Goal: Task Accomplishment & Management: Complete application form

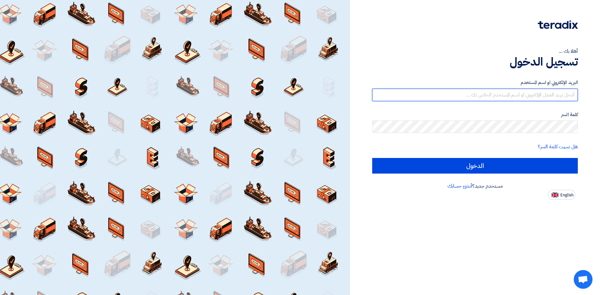
click at [497, 96] on input "text" at bounding box center [475, 95] width 206 height 13
type input "M"
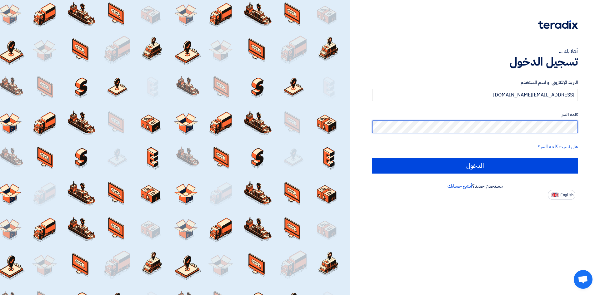
click at [372, 158] on input "الدخول" at bounding box center [475, 166] width 206 height 16
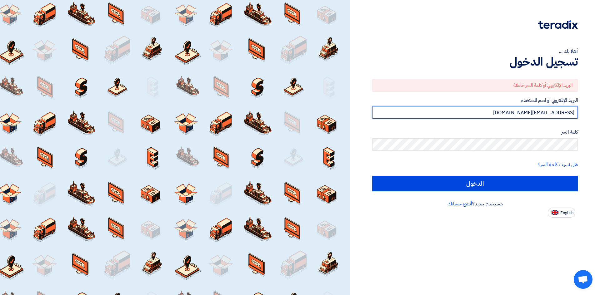
drag, startPoint x: 515, startPoint y: 112, endPoint x: 600, endPoint y: 125, distance: 86.0
click at [600, 125] on div "أهلا بك ... تسجيل الدخول البريد الإلكتروني أو كلمة السر خاطئة البريد الإلكتروني…" at bounding box center [475, 147] width 250 height 295
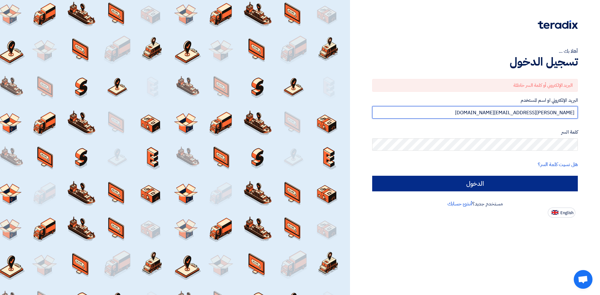
type input "[PERSON_NAME][EMAIL_ADDRESS][DOMAIN_NAME]"
click at [473, 183] on input "الدخول" at bounding box center [475, 184] width 206 height 16
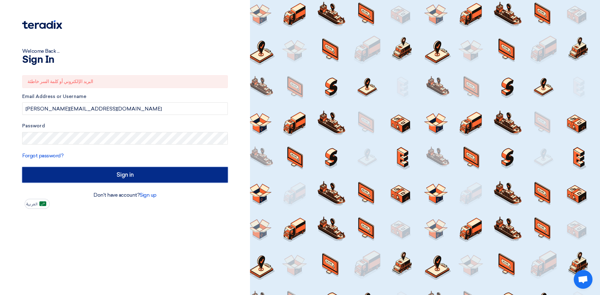
type input "Sign in"
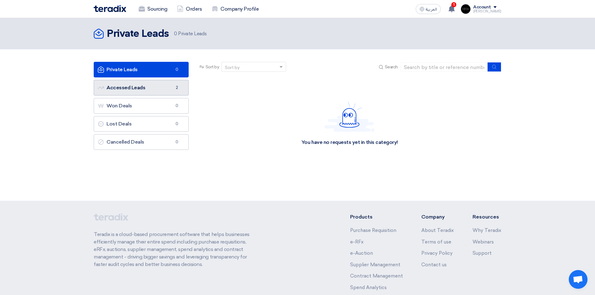
click at [145, 87] on link "Accessed Leads Accessed Leads 2" at bounding box center [141, 88] width 95 height 16
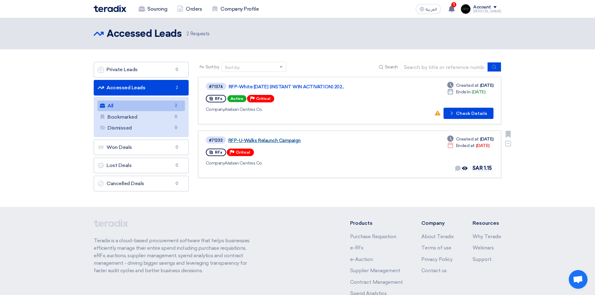
click at [252, 139] on link "RFP-U-Walks Relaunch Campaign" at bounding box center [306, 141] width 156 height 6
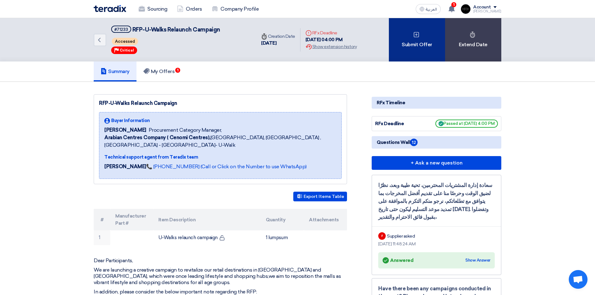
click at [413, 35] on div "Submit Offer" at bounding box center [417, 39] width 56 height 43
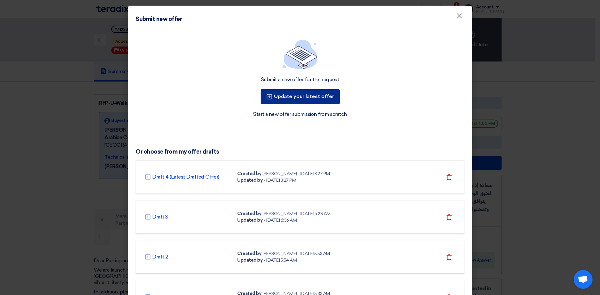
click at [297, 96] on button "Update your latest offer" at bounding box center [300, 96] width 79 height 15
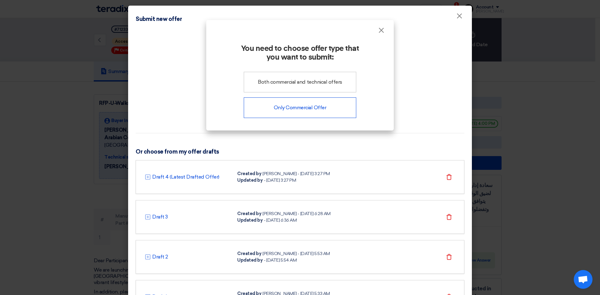
click at [294, 111] on div "Only Commercial Offer" at bounding box center [300, 108] width 113 height 21
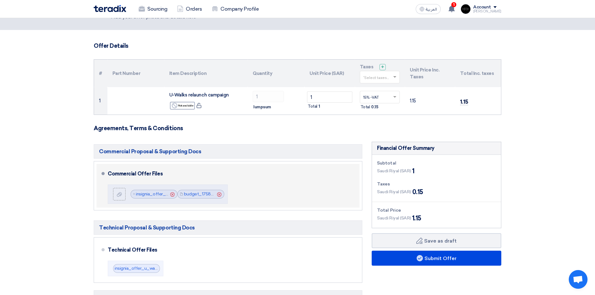
scroll to position [94, 0]
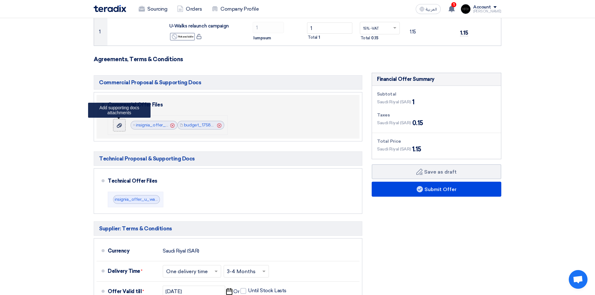
click at [118, 126] on icon at bounding box center [119, 125] width 5 height 5
click at [0, 0] on input "file" at bounding box center [0, 0] width 0 height 0
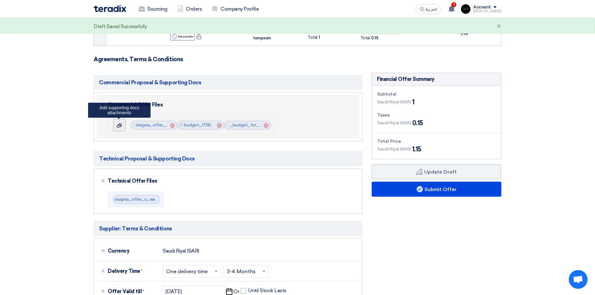
click at [120, 126] on use at bounding box center [119, 125] width 5 height 4
click at [0, 0] on input "file" at bounding box center [0, 0] width 0 height 0
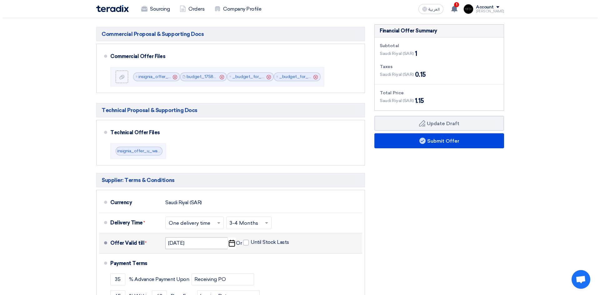
scroll to position [125, 0]
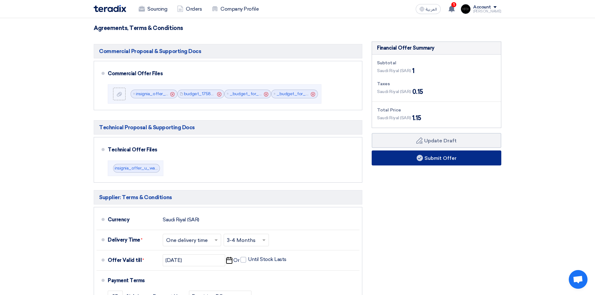
click at [445, 155] on button "Submit Offer" at bounding box center [437, 158] width 130 height 15
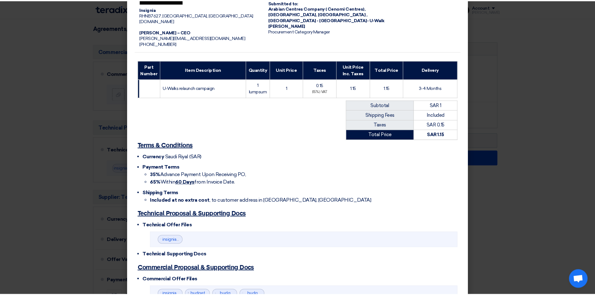
scroll to position [0, 0]
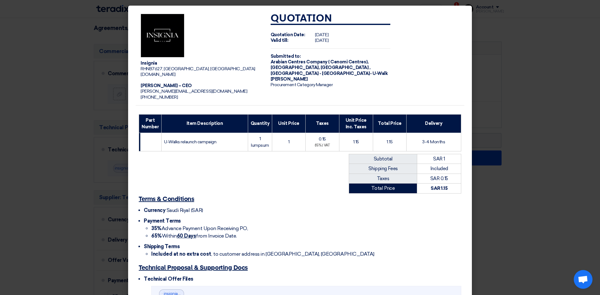
click at [538, 84] on modal-container "Insignia RHNB7627, [GEOGRAPHIC_DATA], [GEOGRAPHIC_DATA] [DOMAIN_NAME] [PERSON_N…" at bounding box center [300, 147] width 600 height 295
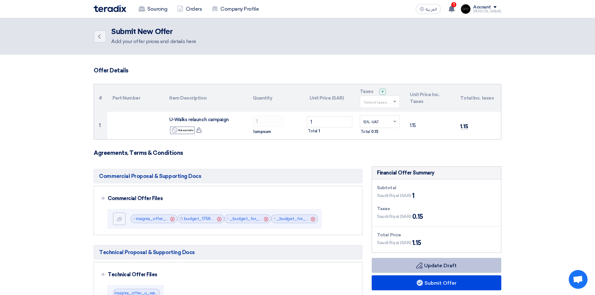
click at [433, 265] on button "Draft Update Draft" at bounding box center [437, 265] width 130 height 15
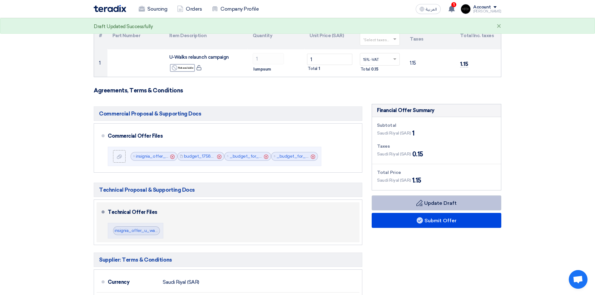
scroll to position [31, 0]
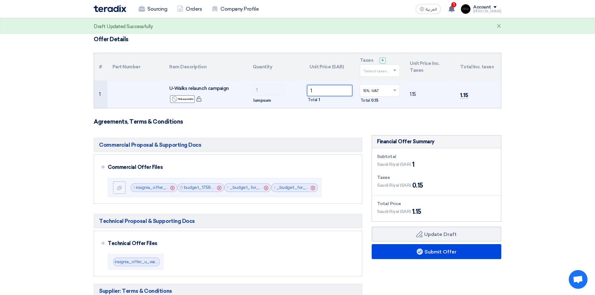
drag, startPoint x: 321, startPoint y: 88, endPoint x: 300, endPoint y: 83, distance: 22.0
click at [300, 83] on tr "1 U-Walks relaunch campaign Reject Not available" at bounding box center [297, 95] width 407 height 28
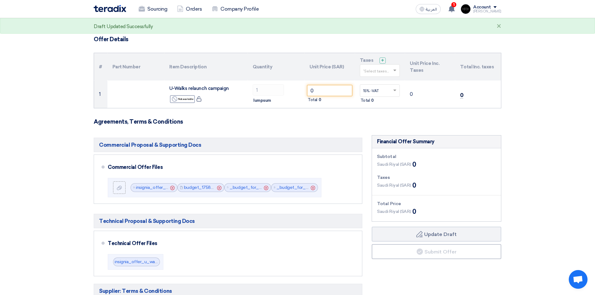
click at [555, 233] on section "Offer Details # Part Number Item Description Quantity Unit Price (SAR) Taxes + …" at bounding box center [297, 248] width 595 height 451
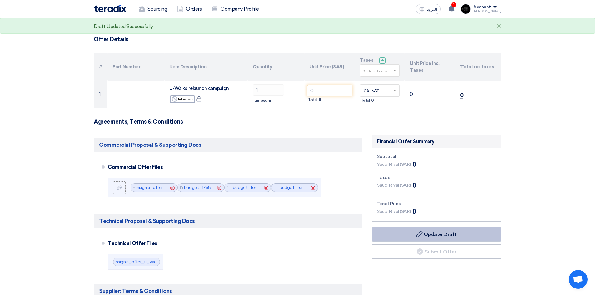
click at [415, 237] on button "Draft Update Draft" at bounding box center [437, 234] width 130 height 15
click at [414, 234] on button "Draft Update Draft" at bounding box center [437, 234] width 130 height 15
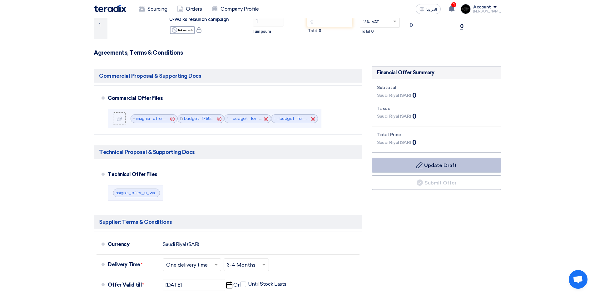
scroll to position [63, 0]
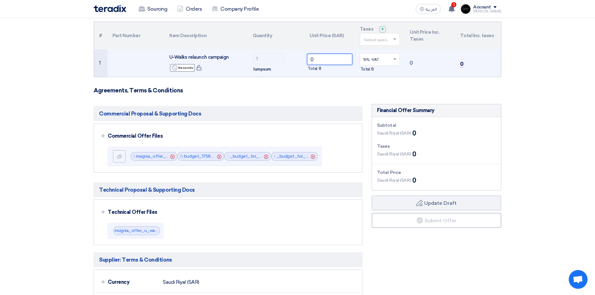
drag, startPoint x: 314, startPoint y: 59, endPoint x: 308, endPoint y: 58, distance: 6.7
click at [308, 58] on input "0" at bounding box center [329, 59] width 45 height 11
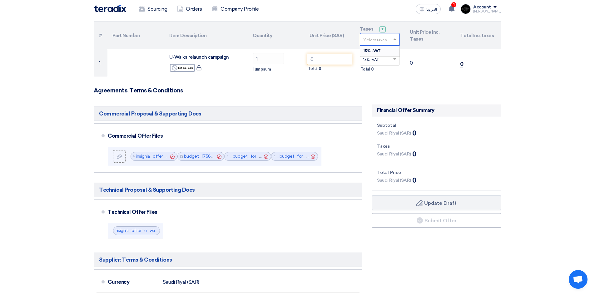
click at [393, 38] on span at bounding box center [396, 40] width 8 height 6
click at [384, 48] on div "15% -VAT" at bounding box center [380, 51] width 40 height 11
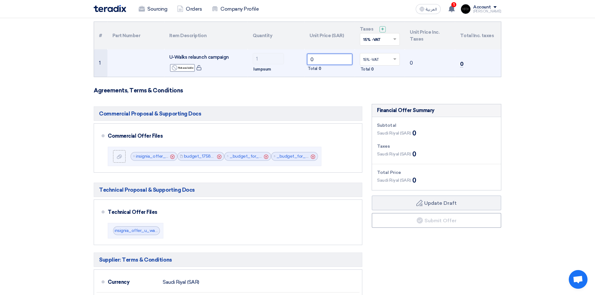
drag, startPoint x: 326, startPoint y: 59, endPoint x: 280, endPoint y: 52, distance: 46.4
click at [280, 52] on tr "1 U-Walks relaunch campaign Reject Not available" at bounding box center [297, 63] width 407 height 28
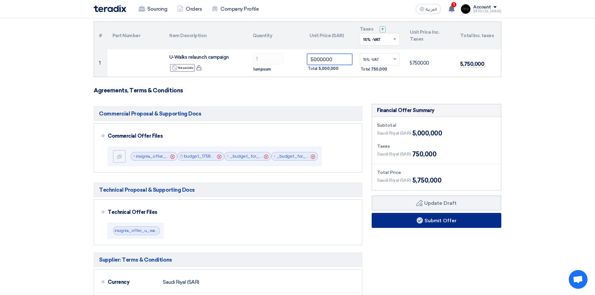
type input "5000000"
click at [441, 223] on button "Submit Offer" at bounding box center [437, 220] width 130 height 15
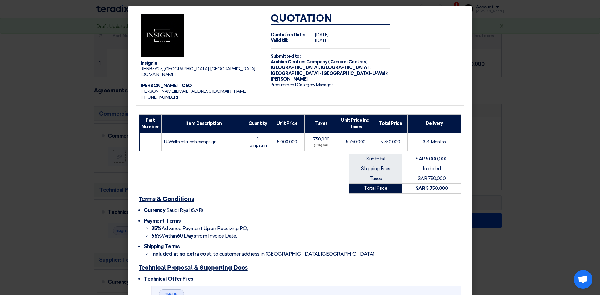
click at [550, 160] on modal-container "Insignia RHNB7627, [GEOGRAPHIC_DATA], [GEOGRAPHIC_DATA] [DOMAIN_NAME] [PERSON_N…" at bounding box center [300, 147] width 600 height 295
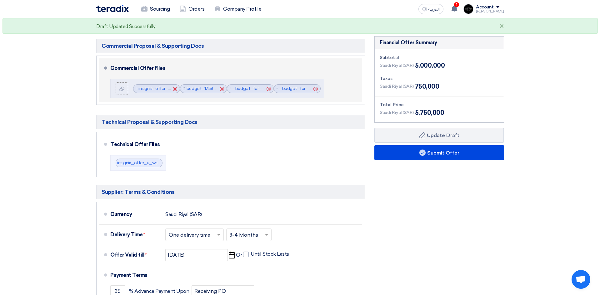
scroll to position [156, 0]
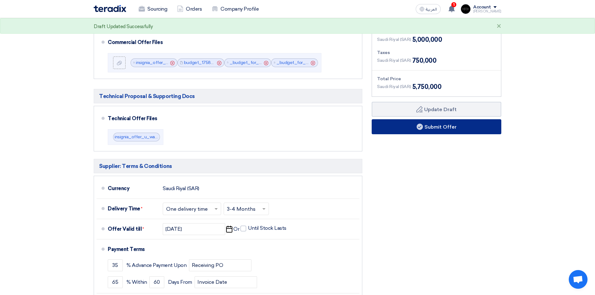
click at [398, 132] on button "Submit Offer" at bounding box center [437, 126] width 130 height 15
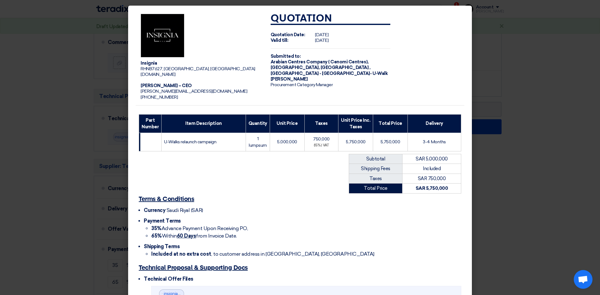
scroll to position [111, 0]
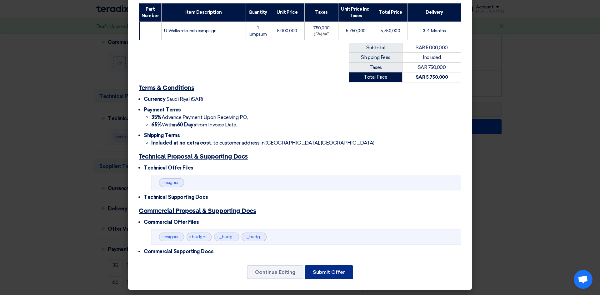
click at [325, 269] on button "Submit Offer" at bounding box center [329, 273] width 48 height 14
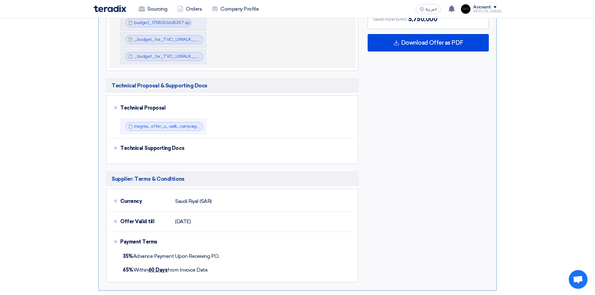
scroll to position [313, 0]
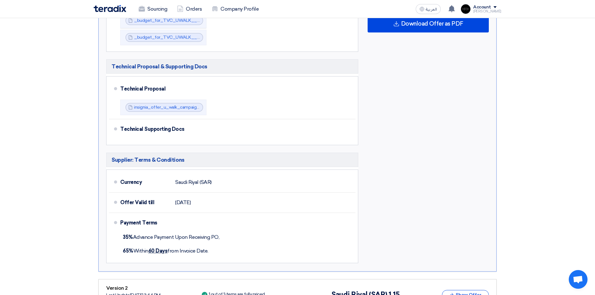
click at [518, 103] on section "Submit Offer No Price Feedback Available Version 3 Last Update [DATE] 8:04 PM O…" at bounding box center [297, 72] width 595 height 607
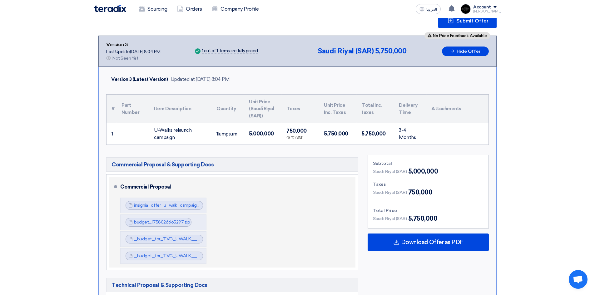
scroll to position [0, 0]
